Goal: Communication & Community: Answer question/provide support

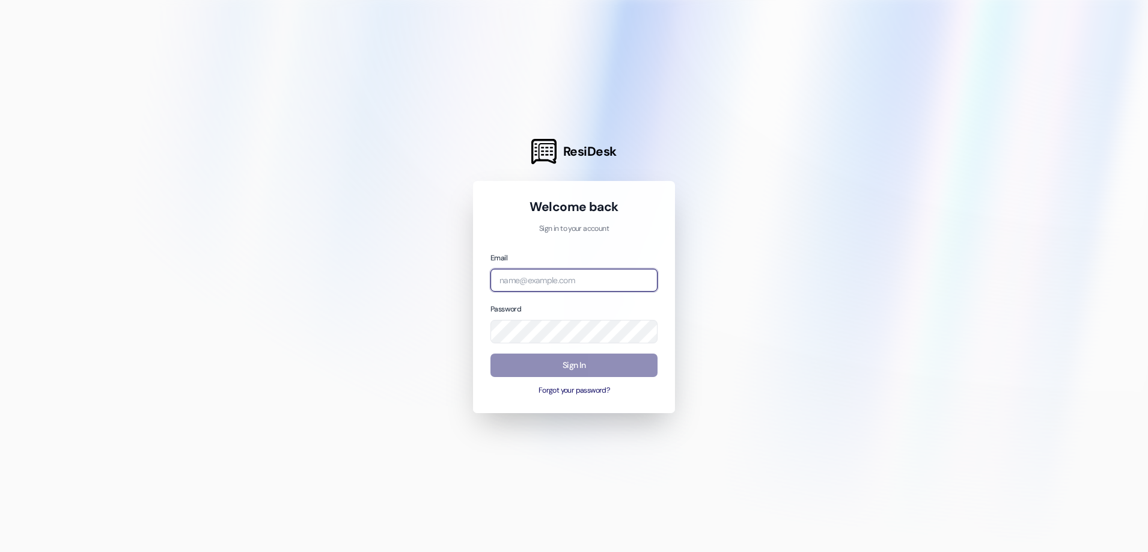
type input "leasing.elementonmain@redstoneresidential.com"
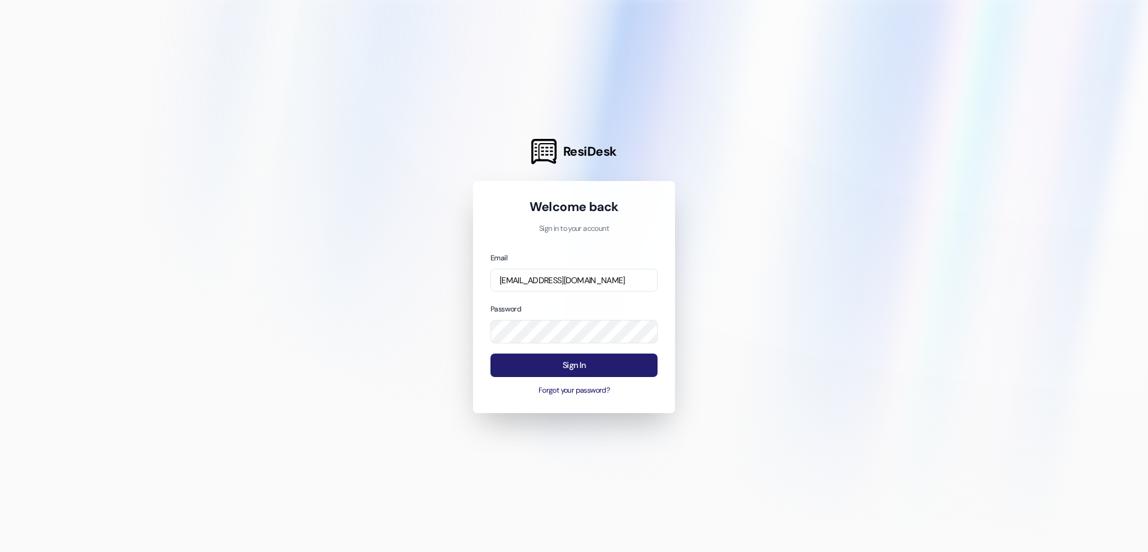
click at [566, 363] on button "Sign In" at bounding box center [574, 365] width 167 height 23
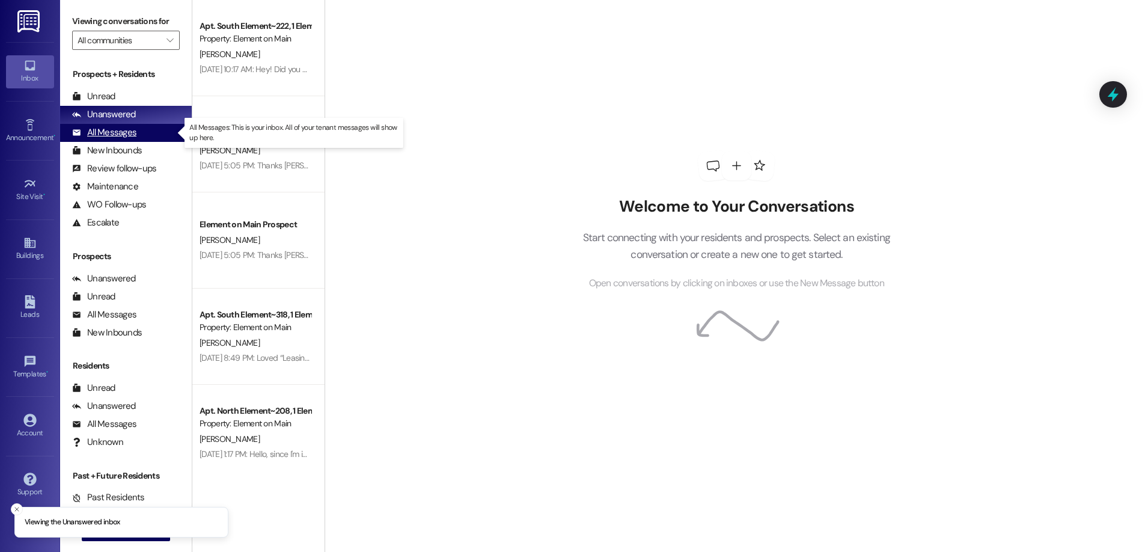
click at [112, 133] on div "All Messages" at bounding box center [104, 132] width 64 height 13
